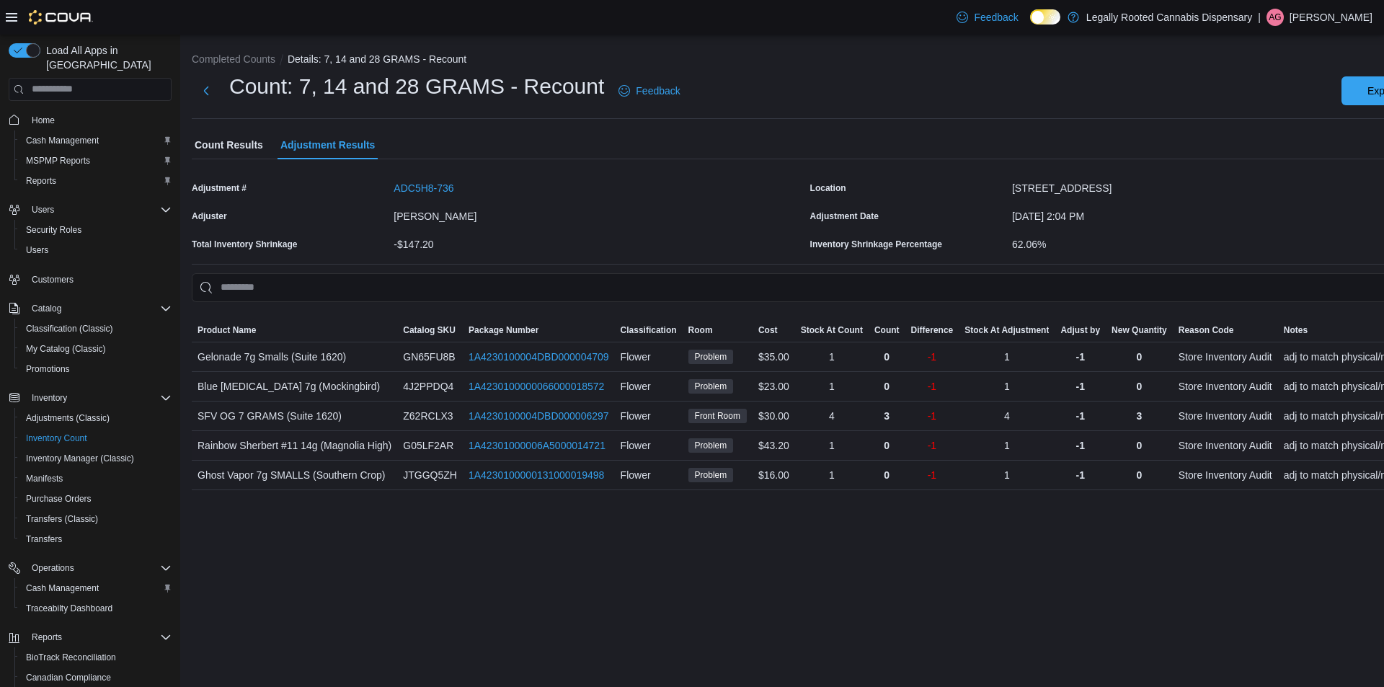
click at [435, 458] on div "G05LF2AR" at bounding box center [430, 445] width 66 height 29
drag, startPoint x: 443, startPoint y: 459, endPoint x: 435, endPoint y: 446, distance: 15.2
click at [442, 454] on div "G05LF2AR" at bounding box center [430, 445] width 66 height 29
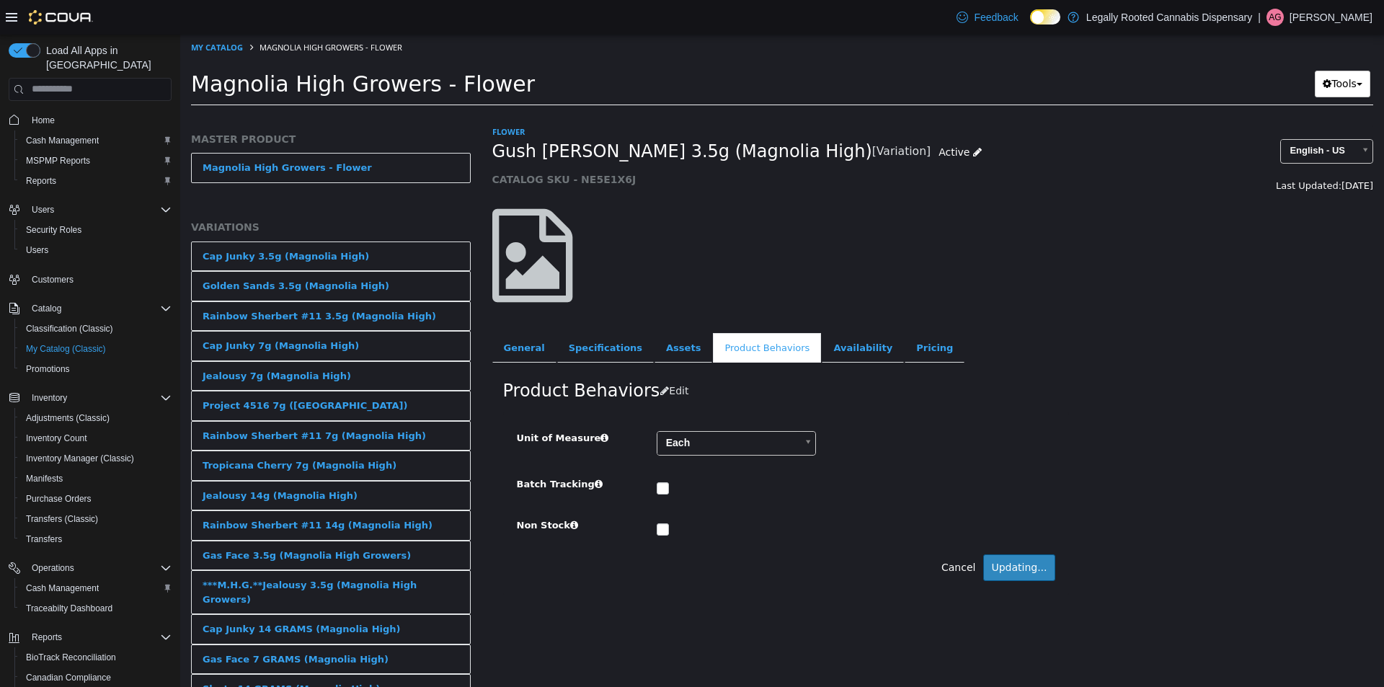
scroll to position [530, 0]
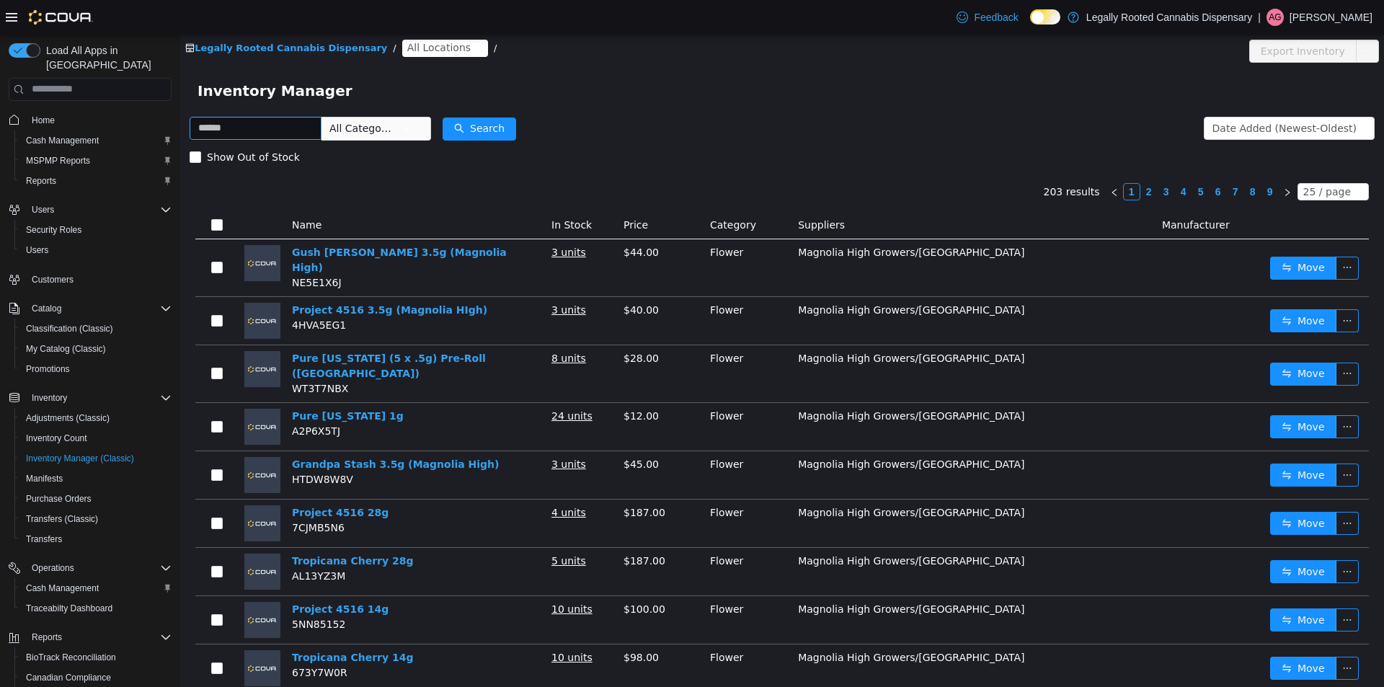
click at [257, 126] on input "text" at bounding box center [256, 127] width 132 height 23
type input "****"
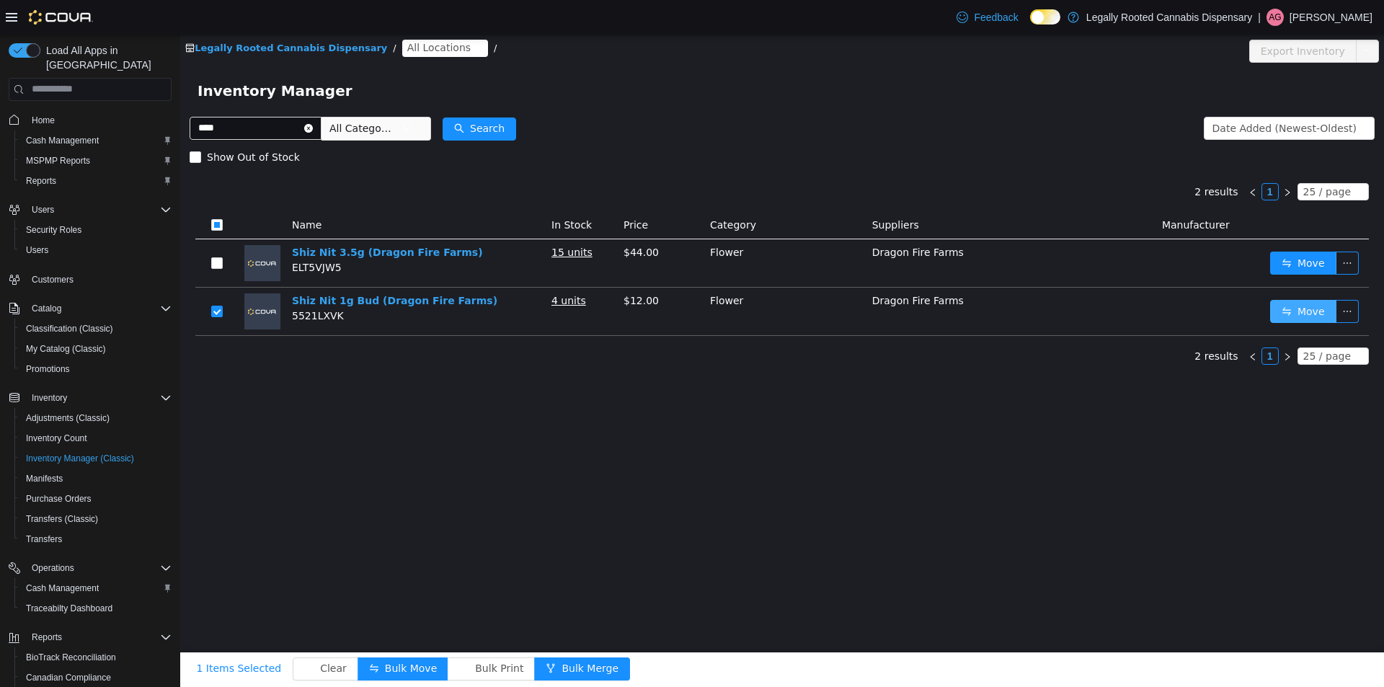
click at [1309, 315] on button "Move" at bounding box center [1303, 310] width 66 height 23
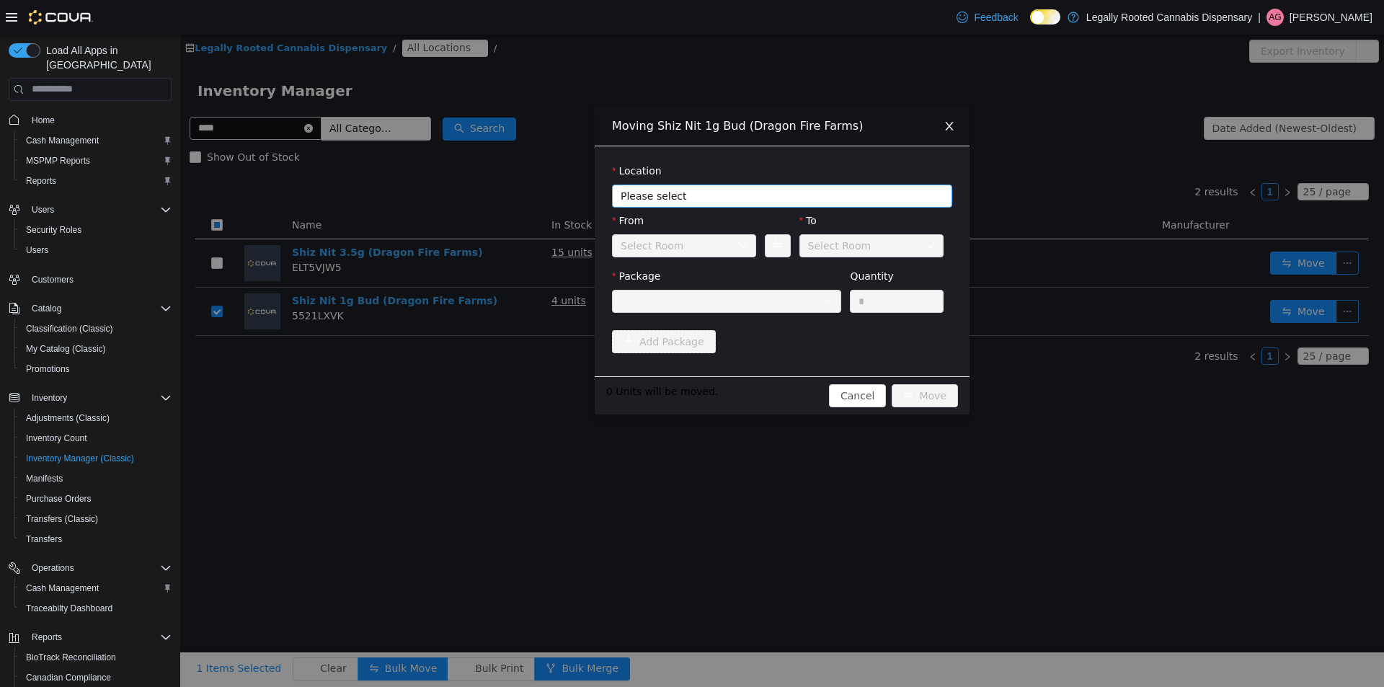
click at [692, 197] on span "Please select" at bounding box center [773, 195] width 307 height 14
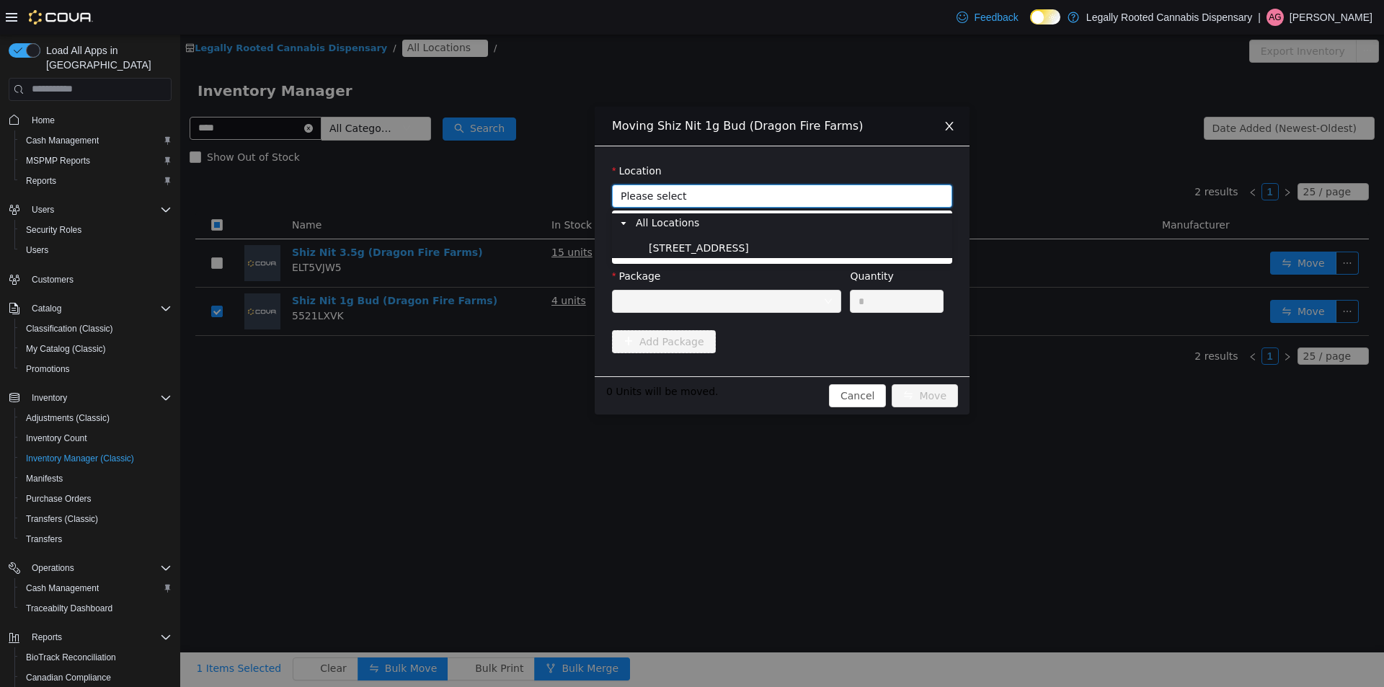
click at [697, 246] on span "[STREET_ADDRESS]" at bounding box center [699, 247] width 100 height 12
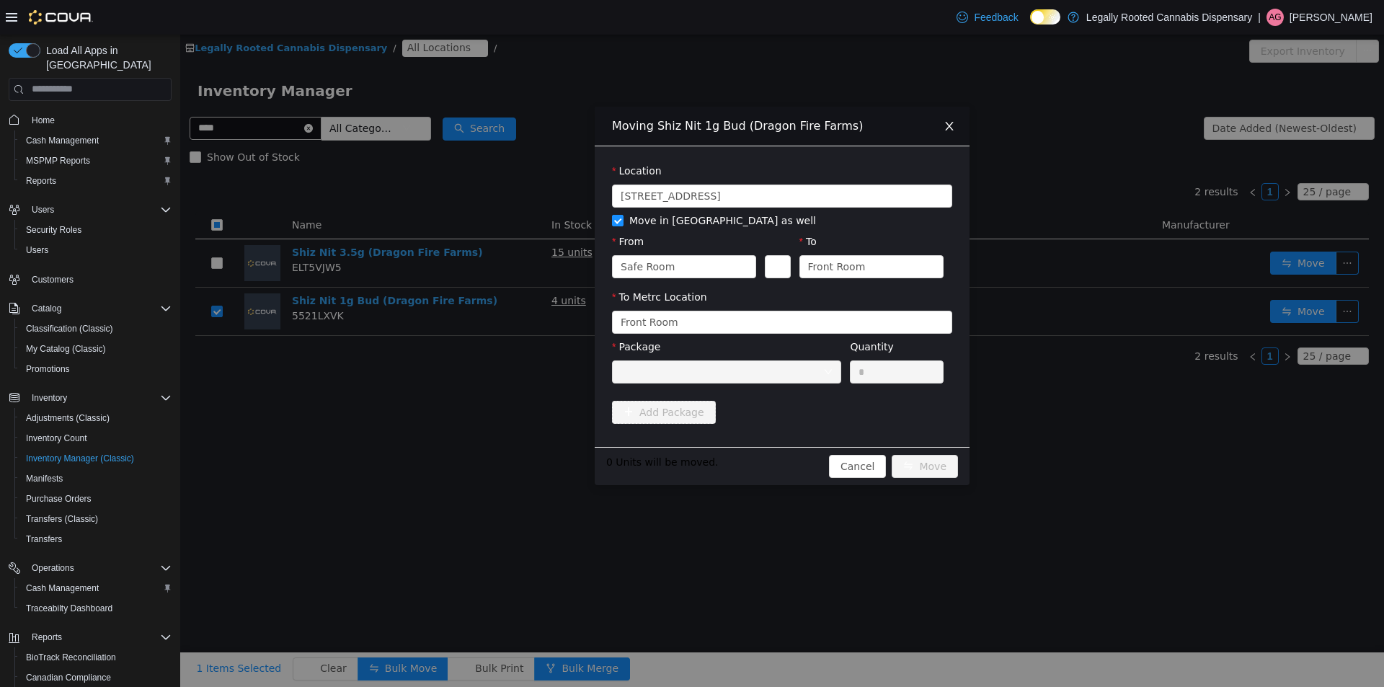
drag, startPoint x: 680, startPoint y: 373, endPoint x: 710, endPoint y: 386, distance: 32.9
click at [682, 372] on div at bounding box center [721, 371] width 202 height 22
click at [684, 376] on div at bounding box center [721, 371] width 202 height 22
click at [709, 319] on div "Front Room" at bounding box center [776, 322] width 313 height 22
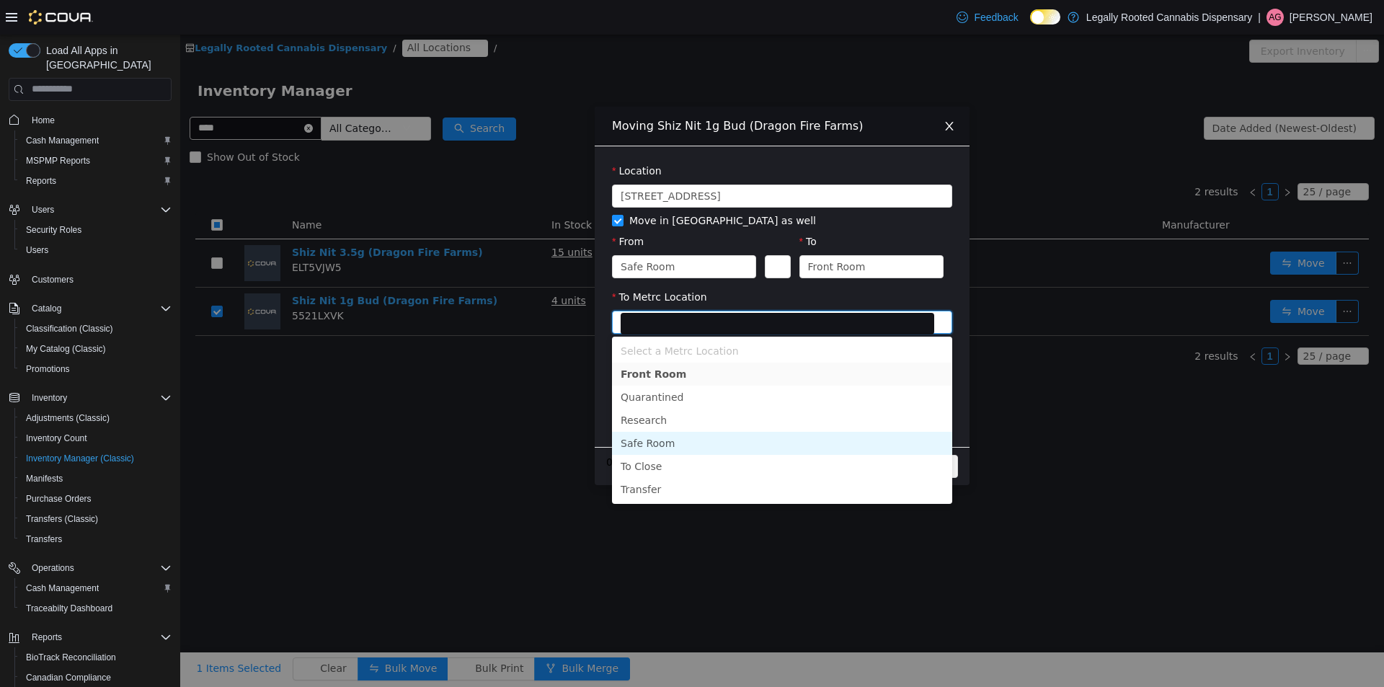
click at [646, 441] on li "Safe Room" at bounding box center [782, 442] width 340 height 23
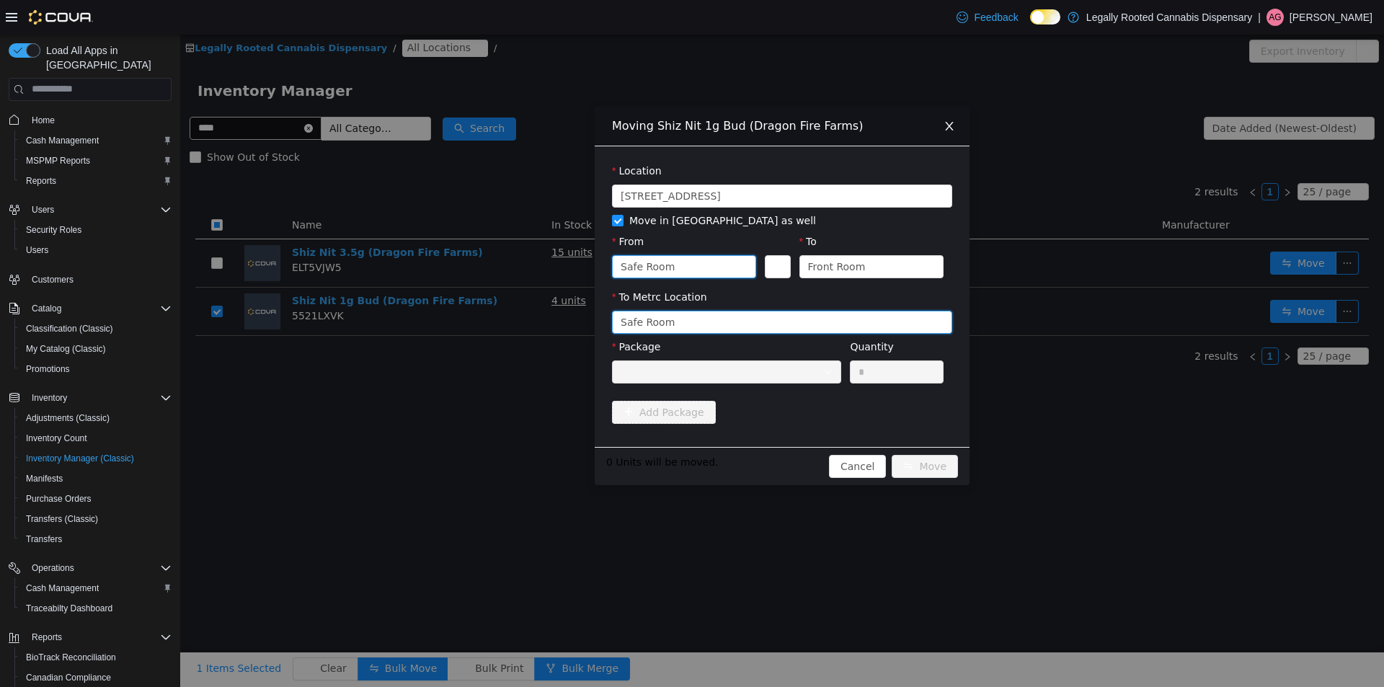
click at [692, 271] on div "Safe Room" at bounding box center [678, 266] width 117 height 22
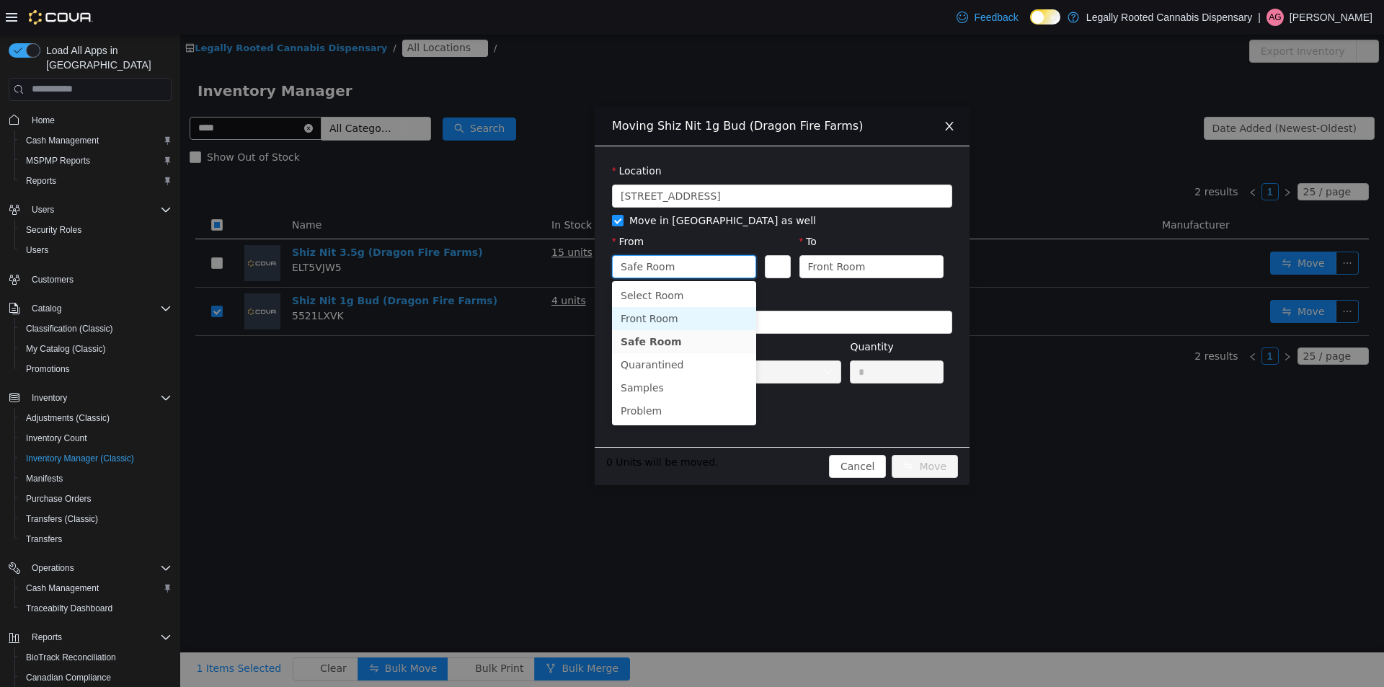
click at [652, 319] on li "Front Room" at bounding box center [684, 317] width 144 height 23
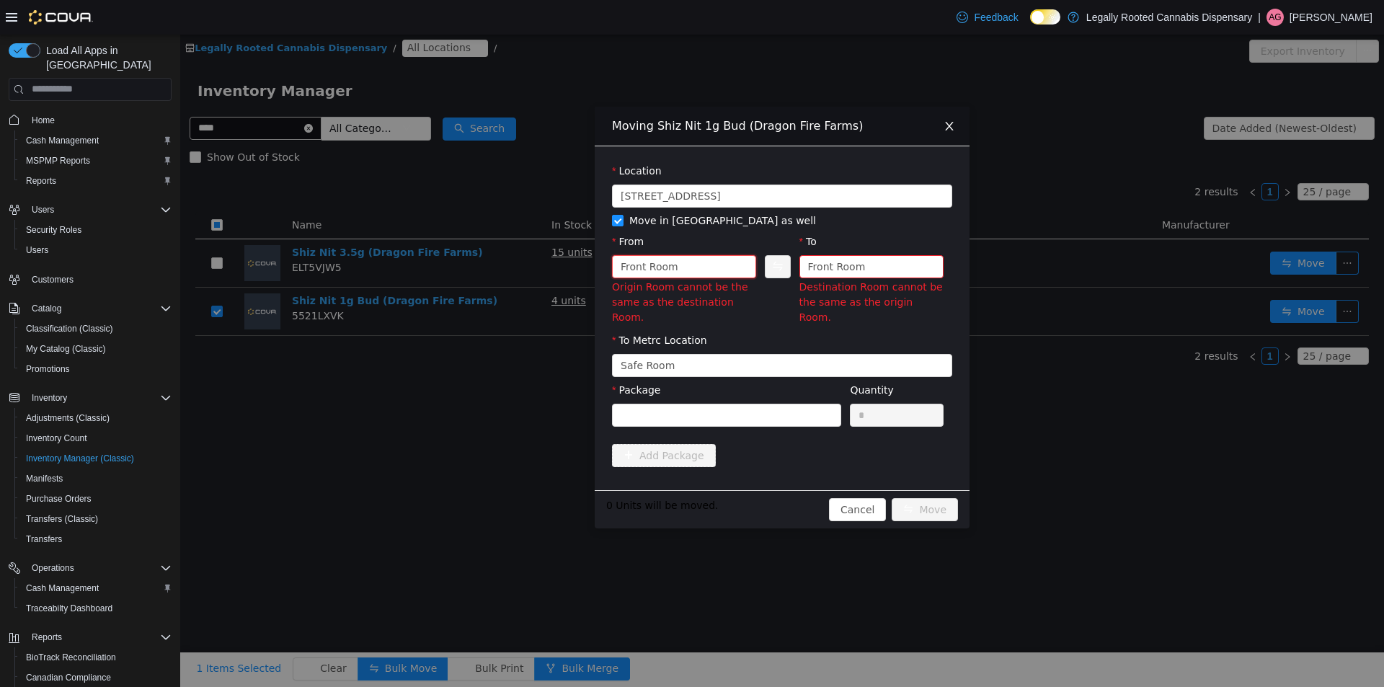
click at [678, 270] on div "Front Room" at bounding box center [678, 266] width 117 height 22
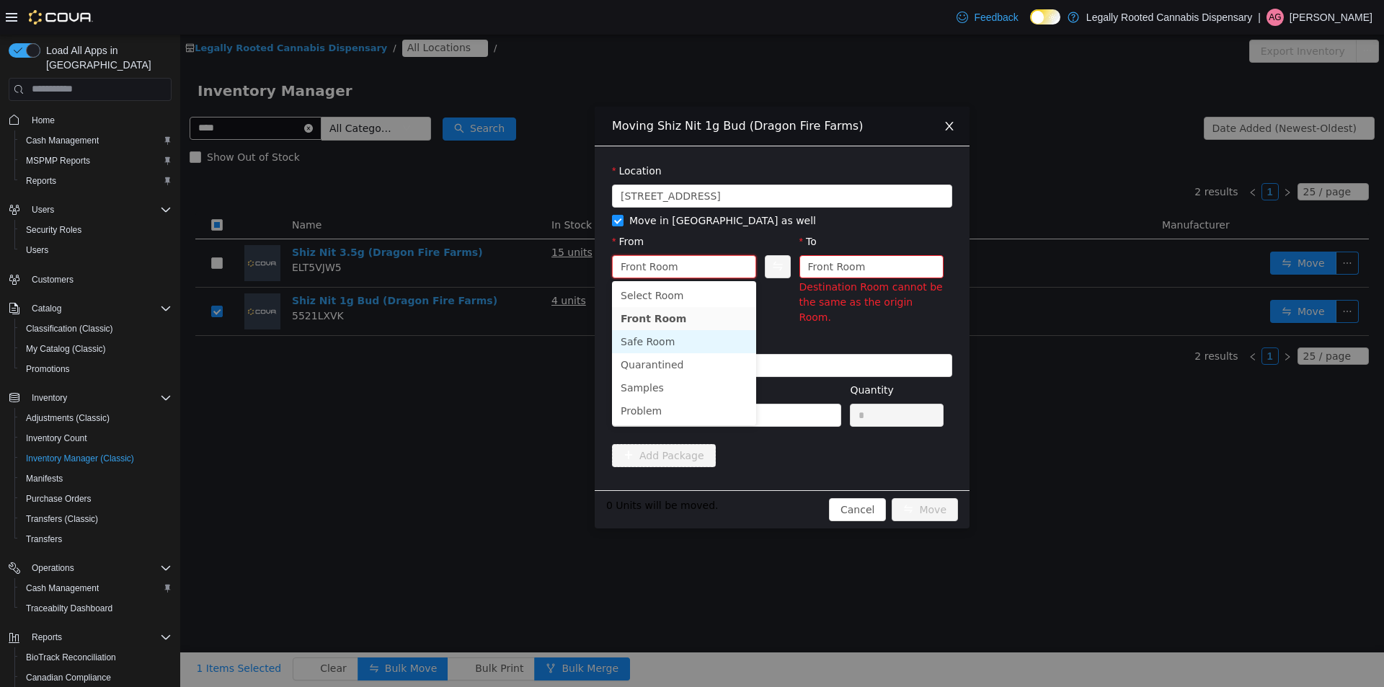
click at [652, 337] on li "Safe Room" at bounding box center [684, 340] width 144 height 23
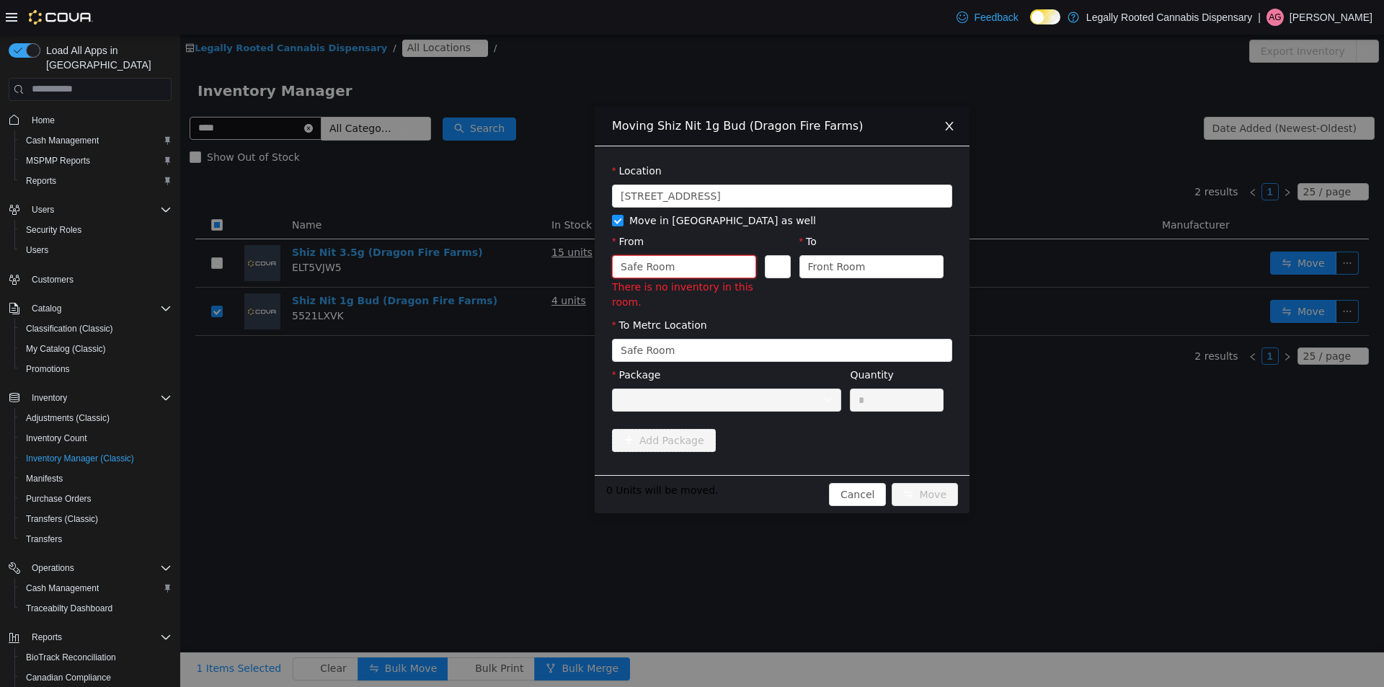
click at [674, 272] on div "Safe Room" at bounding box center [678, 266] width 117 height 22
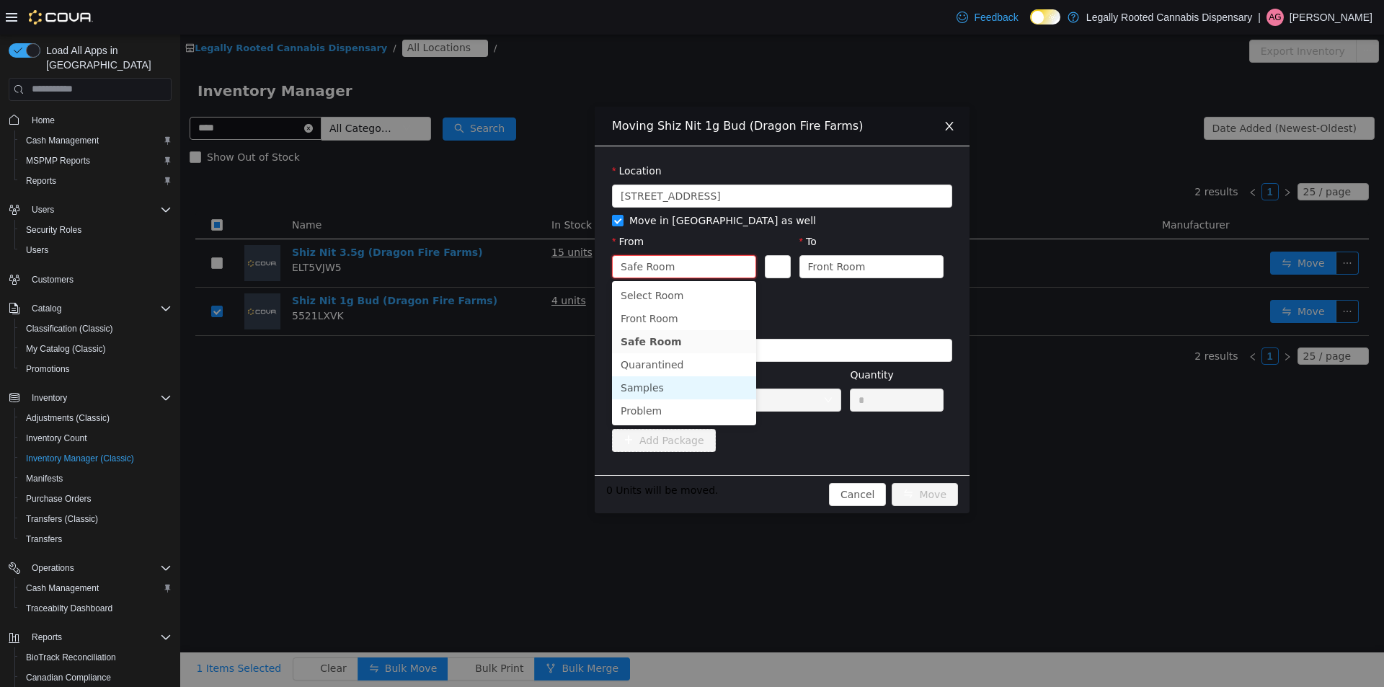
click at [650, 394] on li "Samples" at bounding box center [684, 386] width 144 height 23
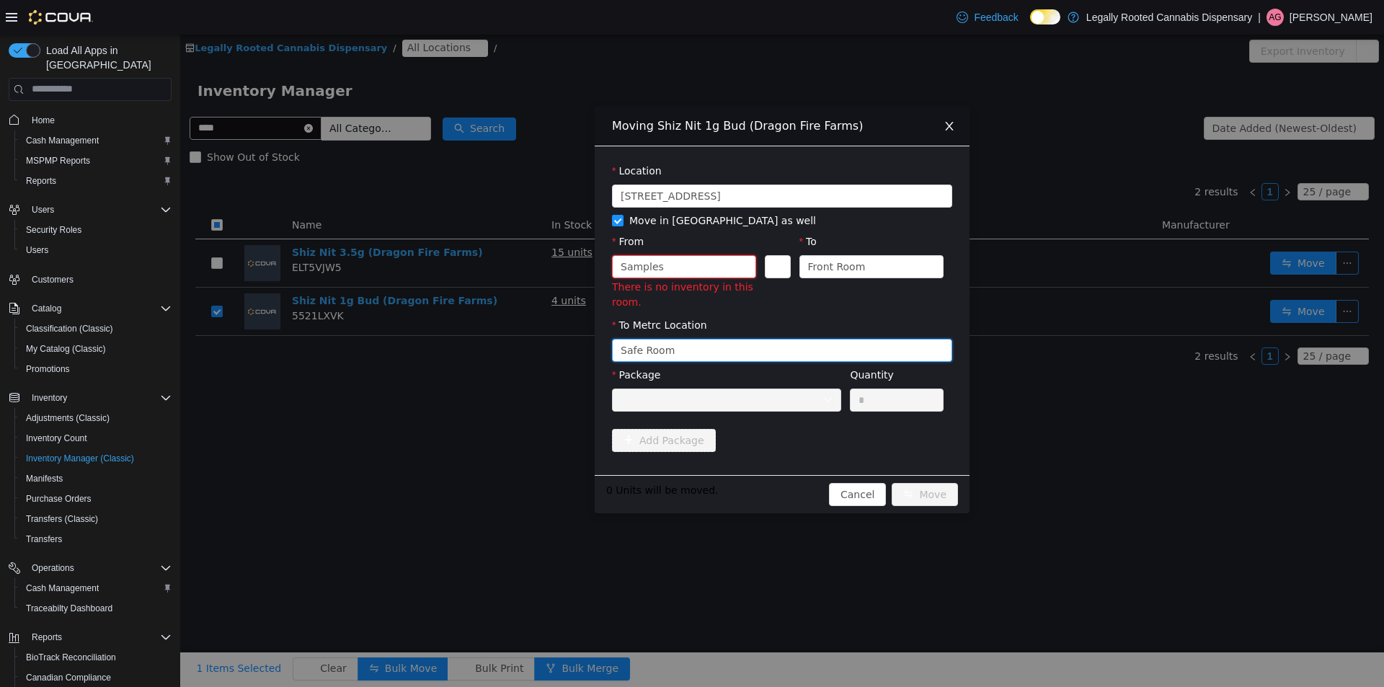
click at [700, 352] on div "Safe Room" at bounding box center [776, 350] width 313 height 22
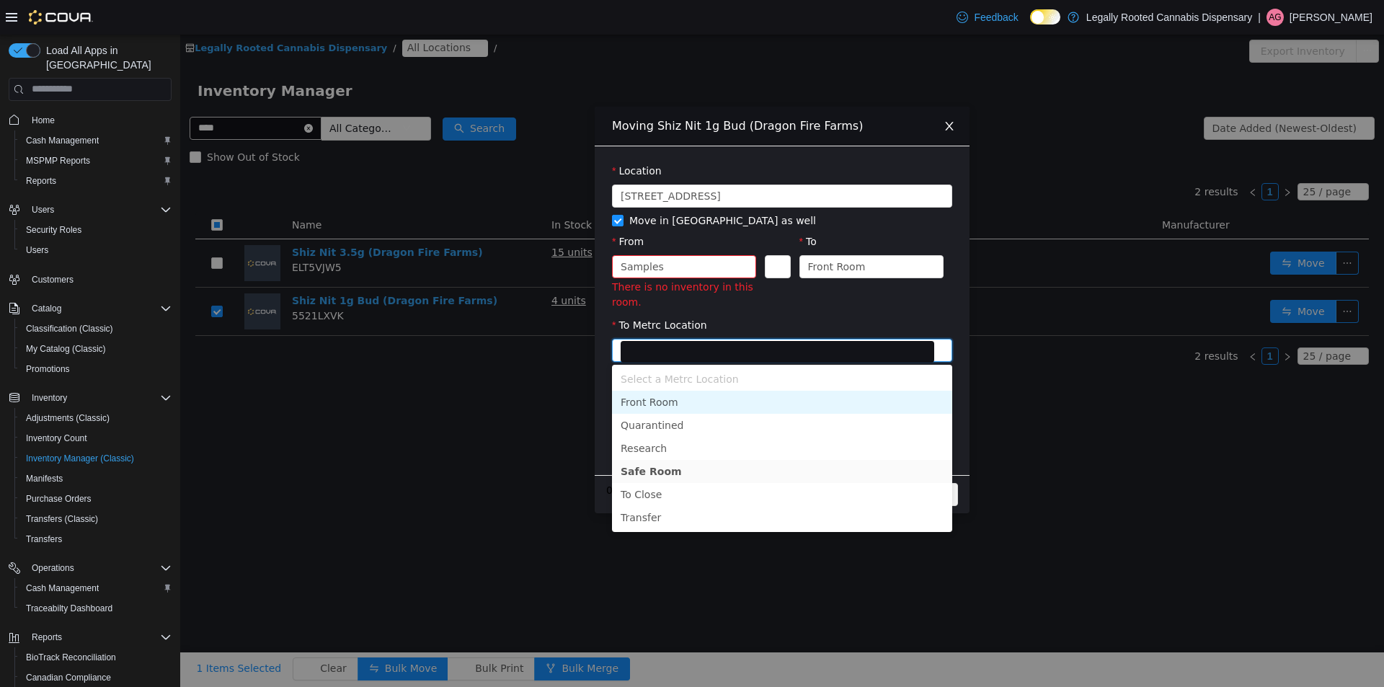
click at [657, 404] on li "Front Room" at bounding box center [782, 401] width 340 height 23
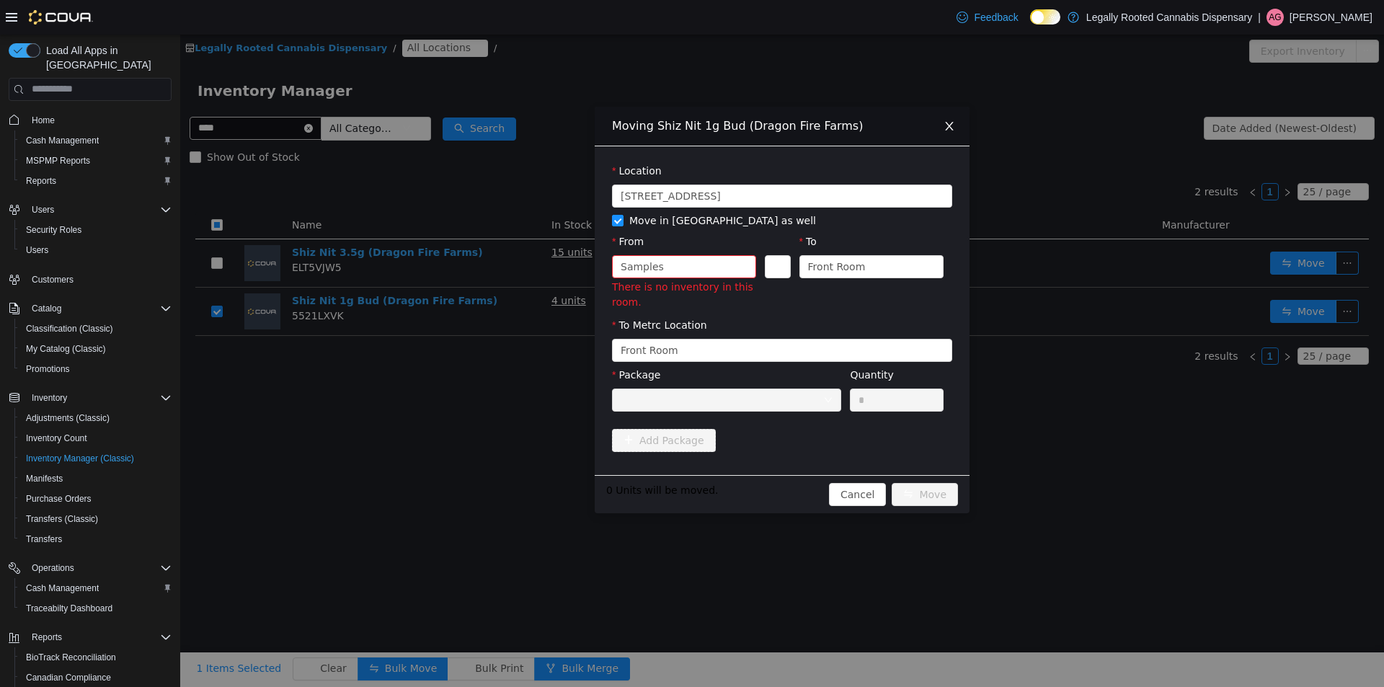
click at [682, 279] on div "There is no inventory in this room." at bounding box center [684, 294] width 144 height 30
click at [645, 256] on div "Samples" at bounding box center [641, 266] width 43 height 22
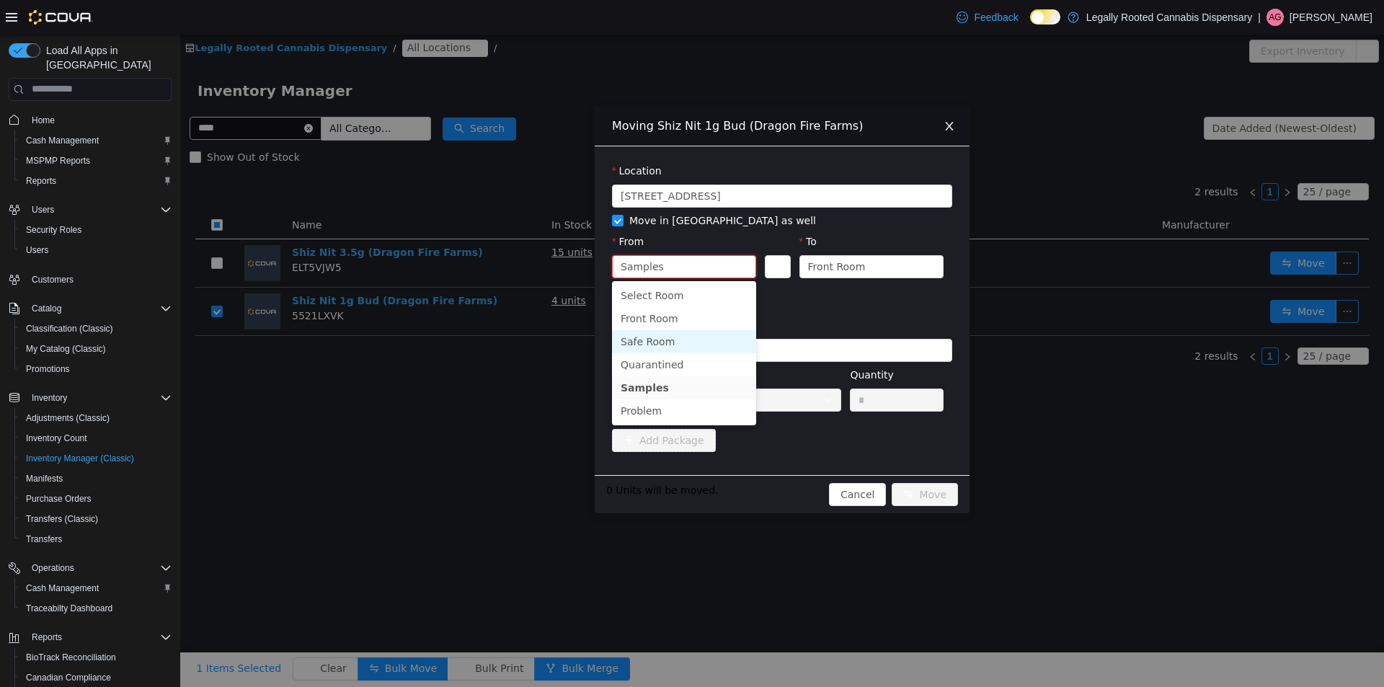
click at [643, 342] on li "Safe Room" at bounding box center [684, 340] width 144 height 23
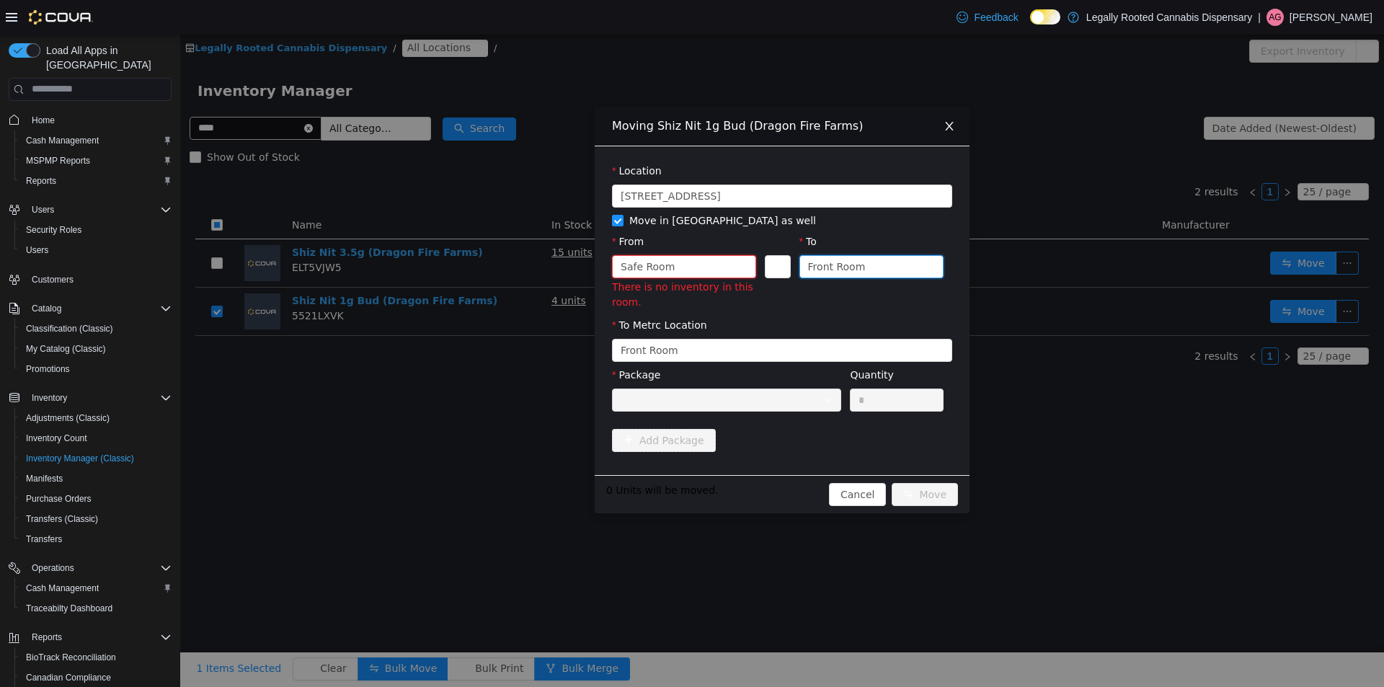
click at [819, 269] on div "Front Room" at bounding box center [837, 266] width 58 height 22
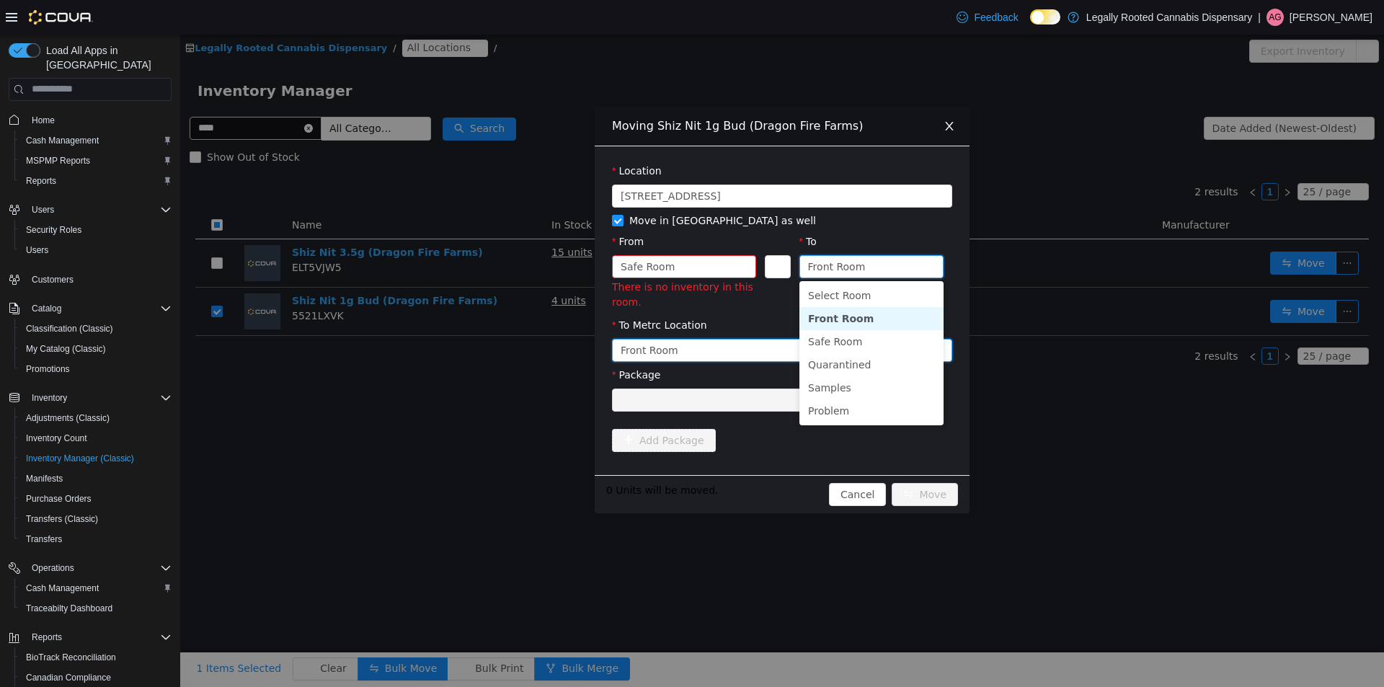
click at [696, 349] on div "Front Room" at bounding box center [776, 350] width 313 height 22
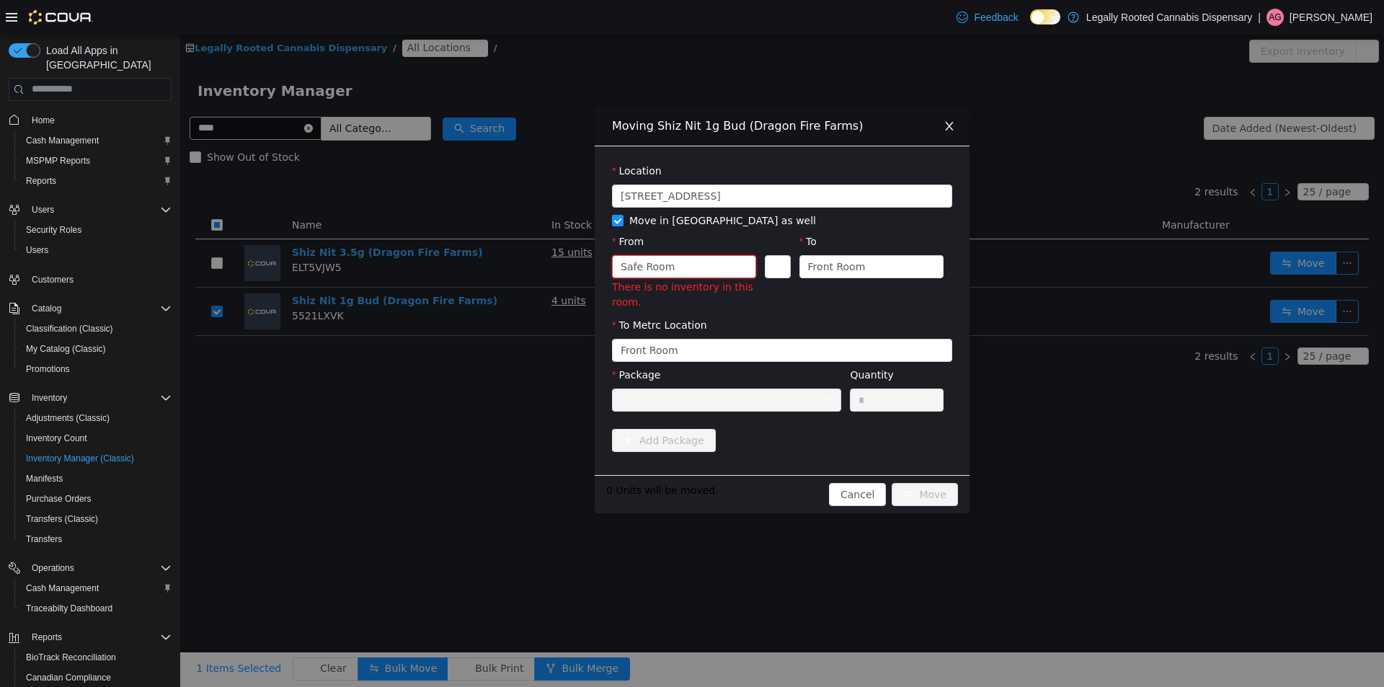
click at [686, 270] on div "Safe Room" at bounding box center [678, 266] width 117 height 22
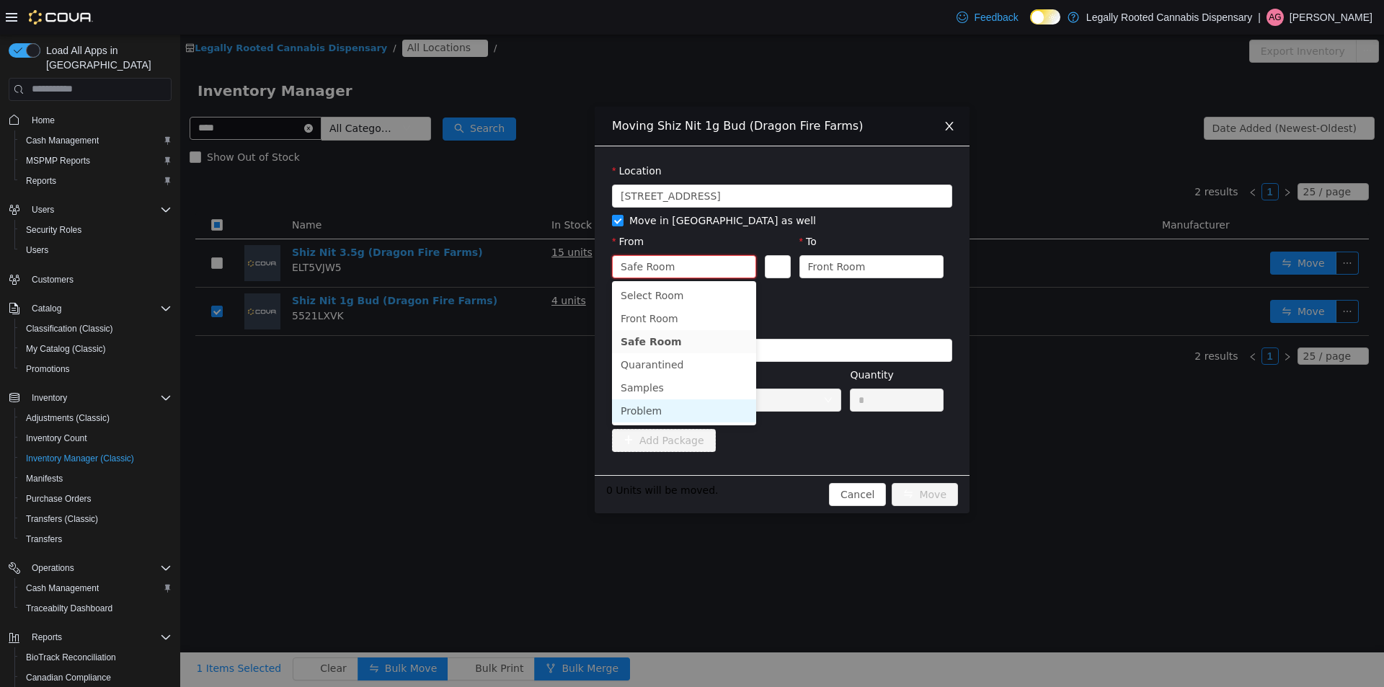
click at [636, 409] on li "Problem" at bounding box center [684, 409] width 144 height 23
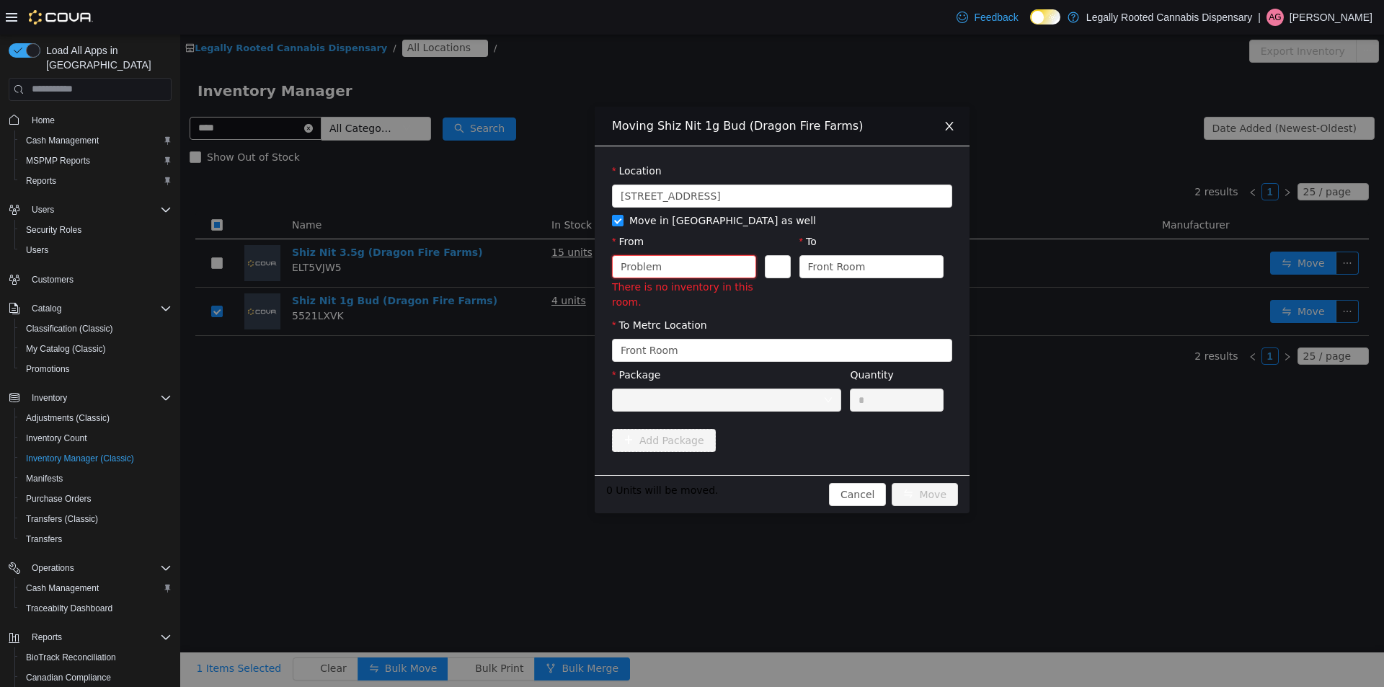
click at [687, 271] on div "Problem" at bounding box center [678, 266] width 117 height 22
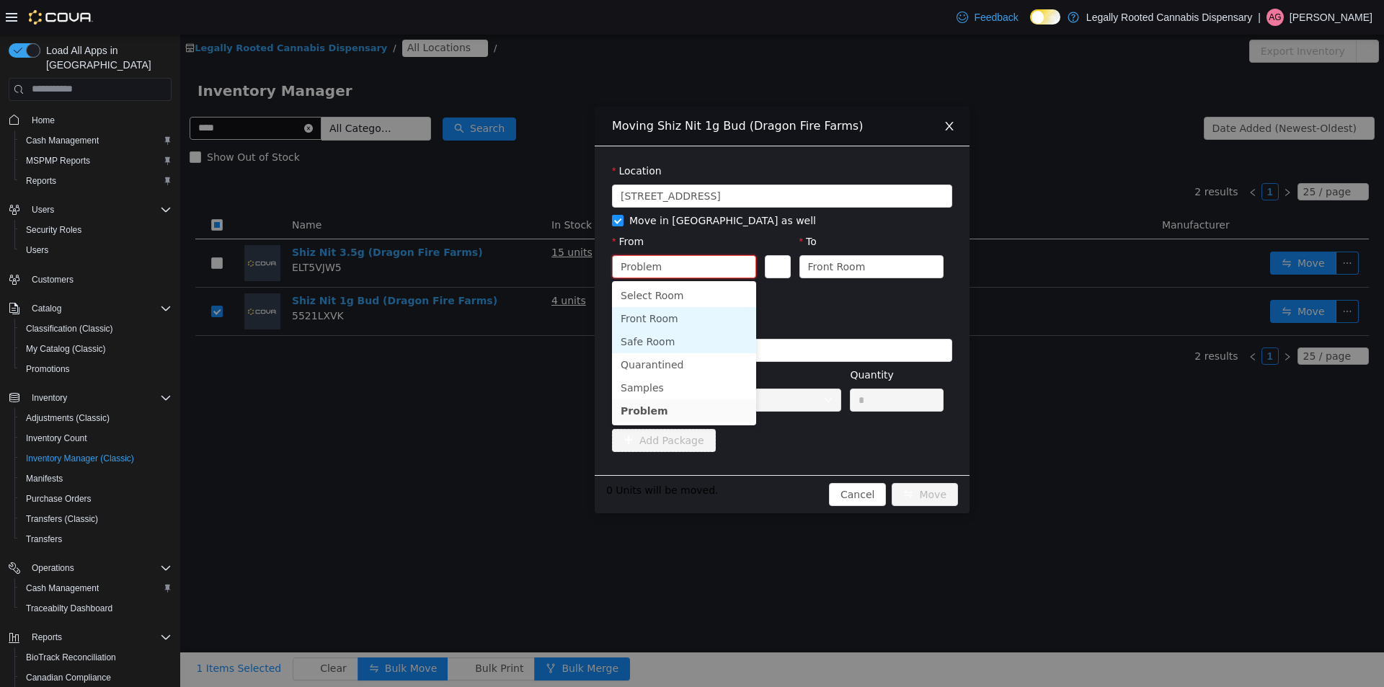
click at [644, 322] on li "Front Room" at bounding box center [684, 317] width 144 height 23
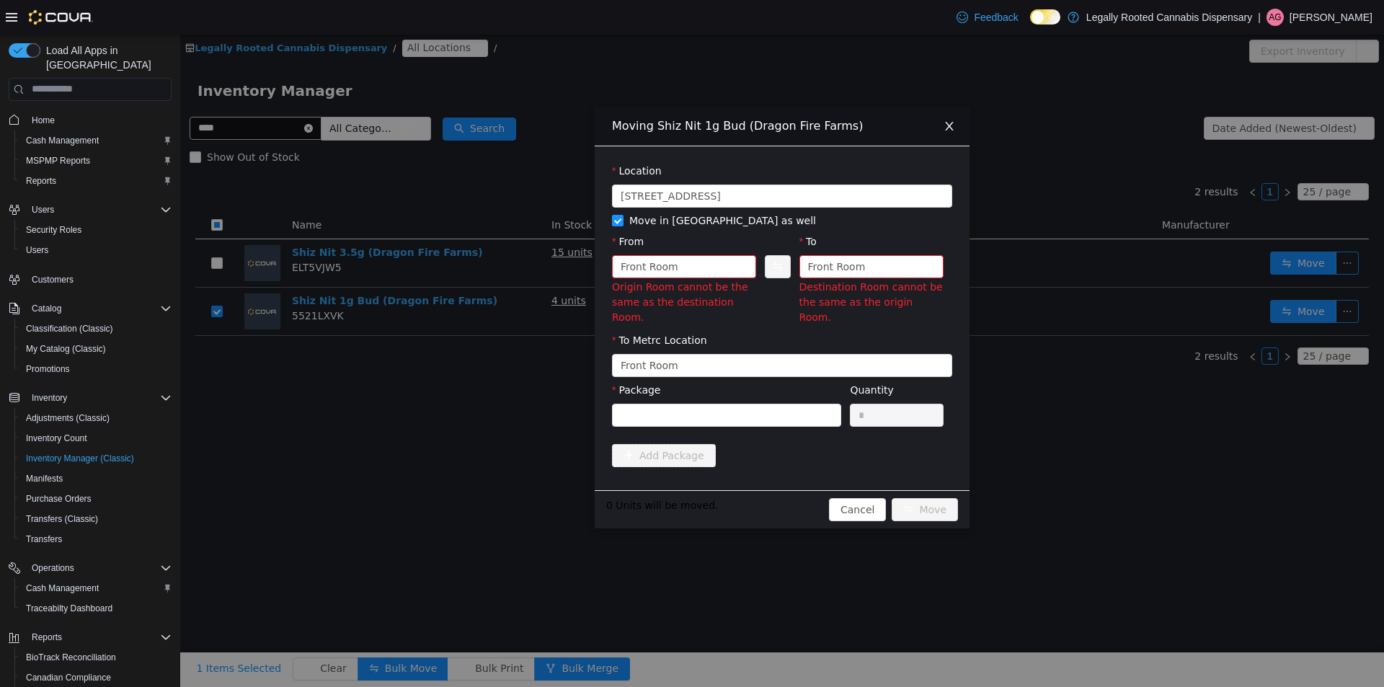
click at [852, 282] on div "Destination Room cannot be the same as the origin Room." at bounding box center [871, 301] width 144 height 45
click at [841, 263] on div "Front Room" at bounding box center [837, 266] width 58 height 22
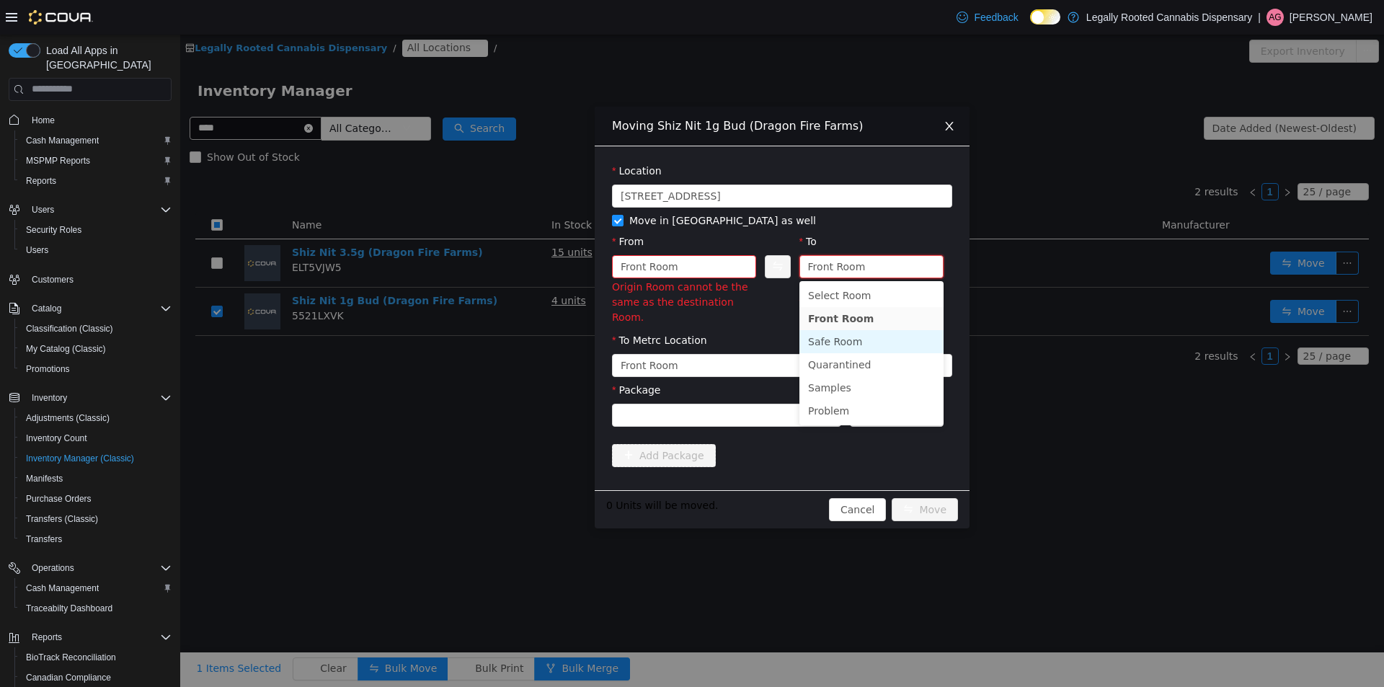
drag, startPoint x: 837, startPoint y: 337, endPoint x: 835, endPoint y: 327, distance: 10.3
click at [837, 337] on li "Safe Room" at bounding box center [871, 340] width 144 height 23
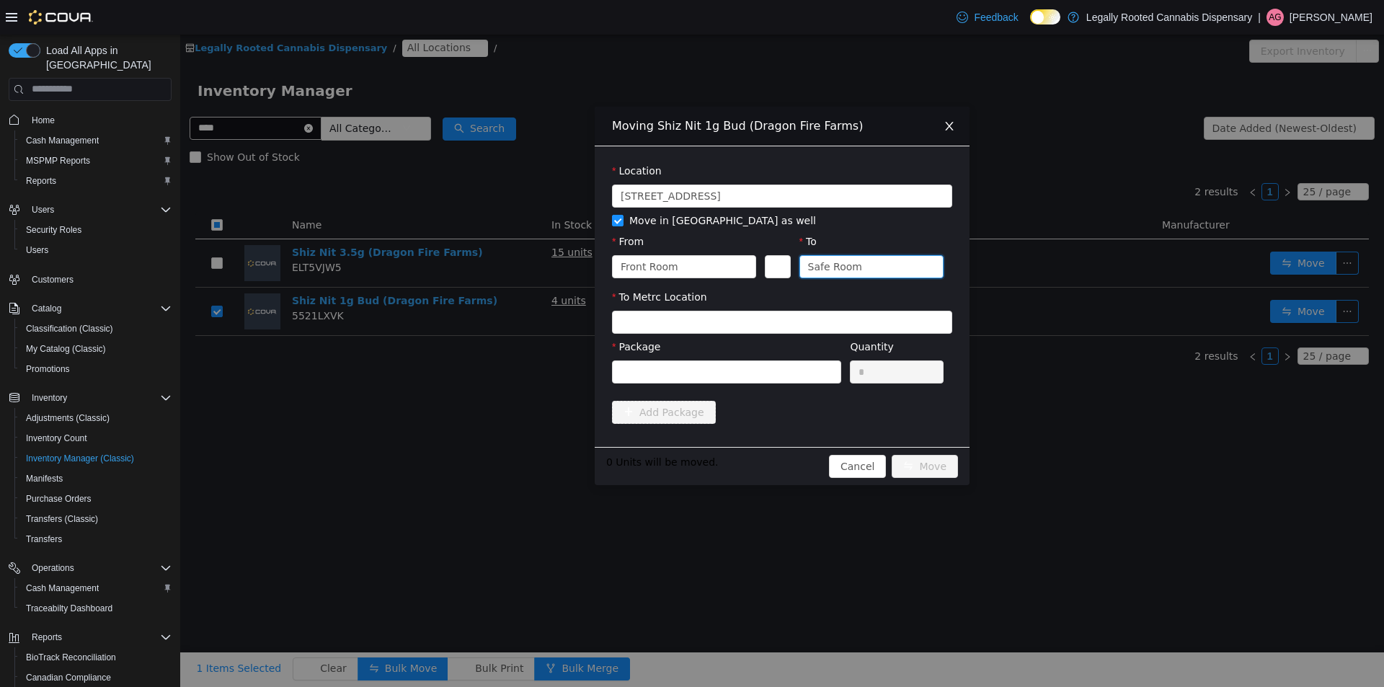
click at [948, 128] on icon "icon: close" at bounding box center [949, 125] width 8 height 9
